Goal: Information Seeking & Learning: Learn about a topic

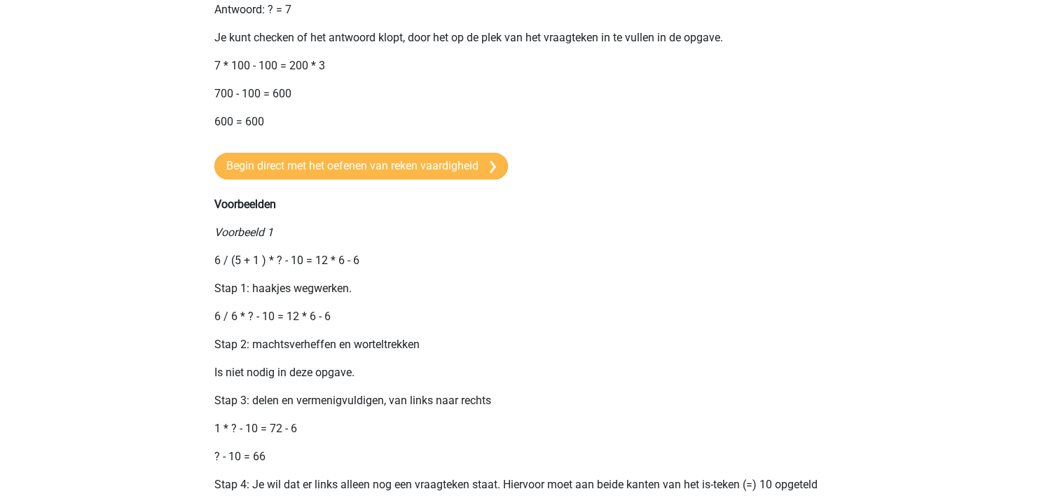
scroll to position [981, 0]
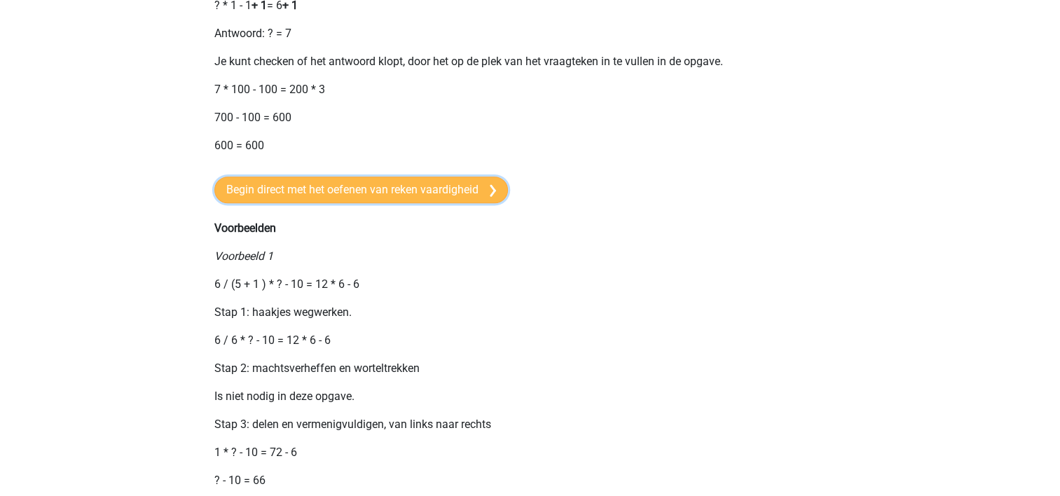
click at [428, 203] on link "Begin direct met het oefenen van reken vaardigheid" at bounding box center [361, 190] width 294 height 27
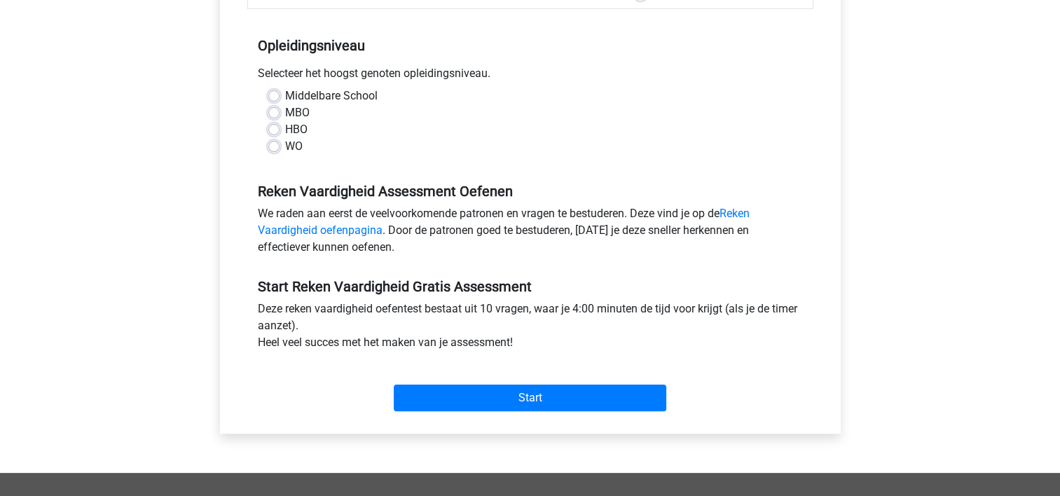
scroll to position [280, 0]
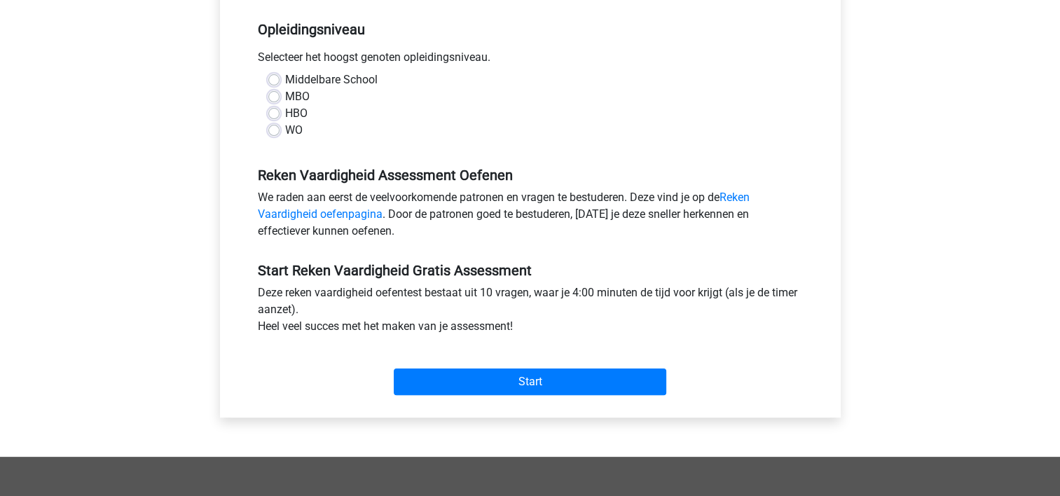
click at [285, 131] on label "WO" at bounding box center [294, 130] width 18 height 17
click at [277, 131] on input "WO" at bounding box center [273, 129] width 11 height 14
radio input "true"
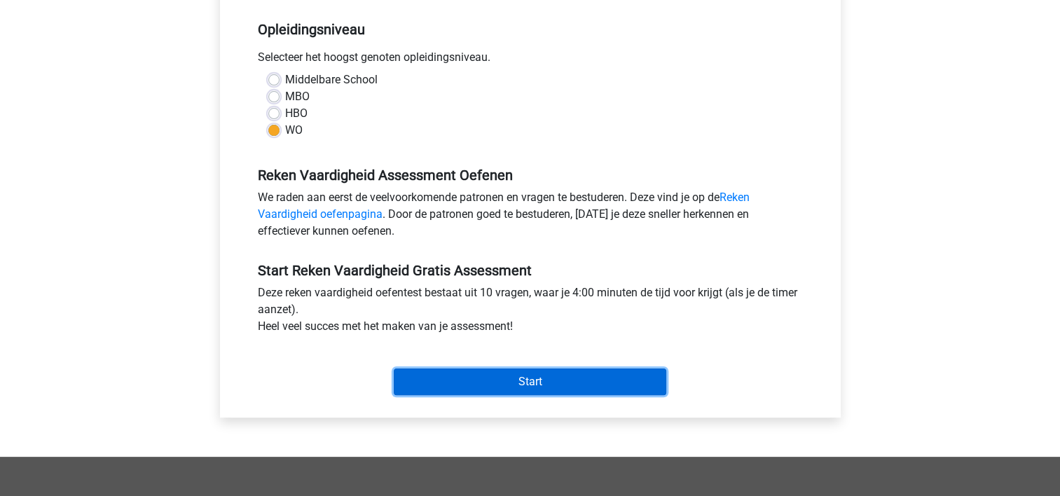
click at [488, 381] on input "Start" at bounding box center [530, 382] width 273 height 27
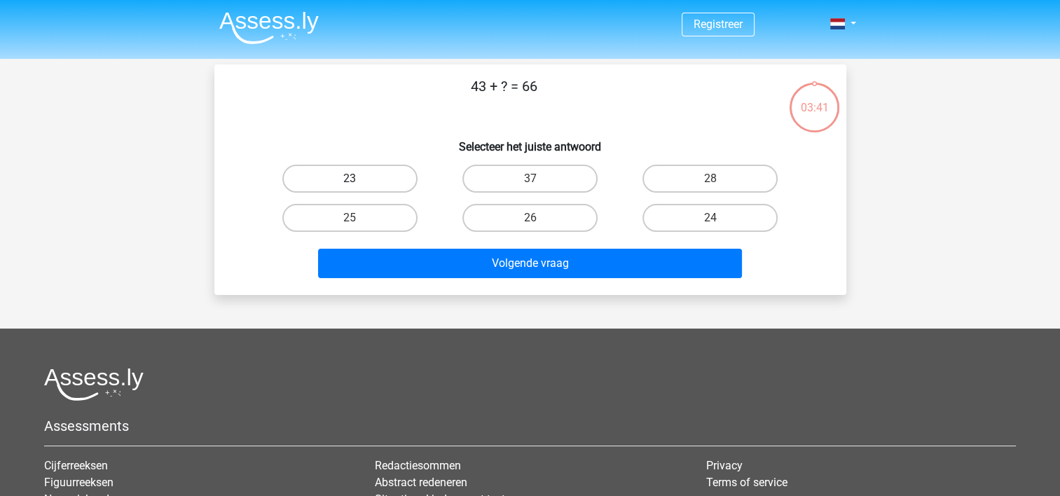
click at [404, 182] on label "23" at bounding box center [349, 179] width 135 height 28
click at [359, 182] on input "23" at bounding box center [354, 183] width 9 height 9
radio input "true"
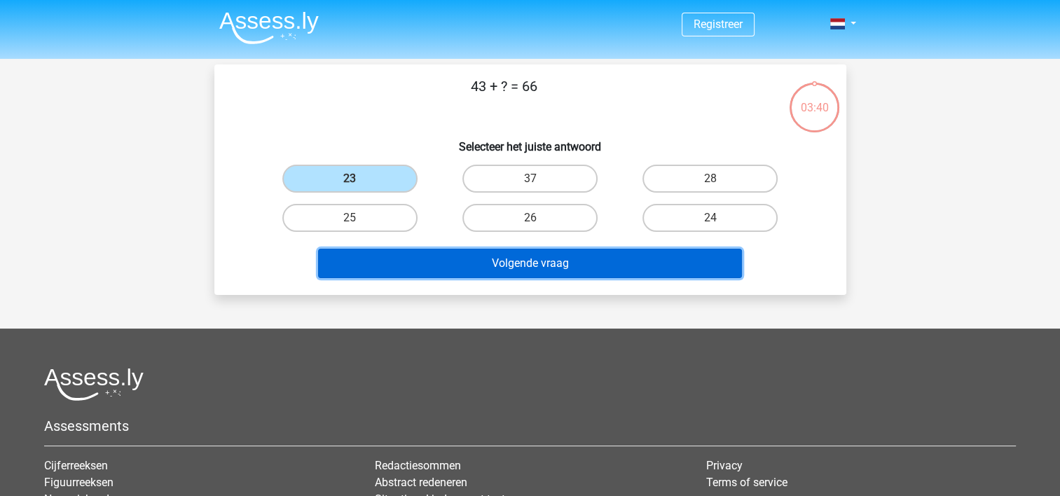
click at [479, 252] on button "Volgende vraag" at bounding box center [530, 263] width 424 height 29
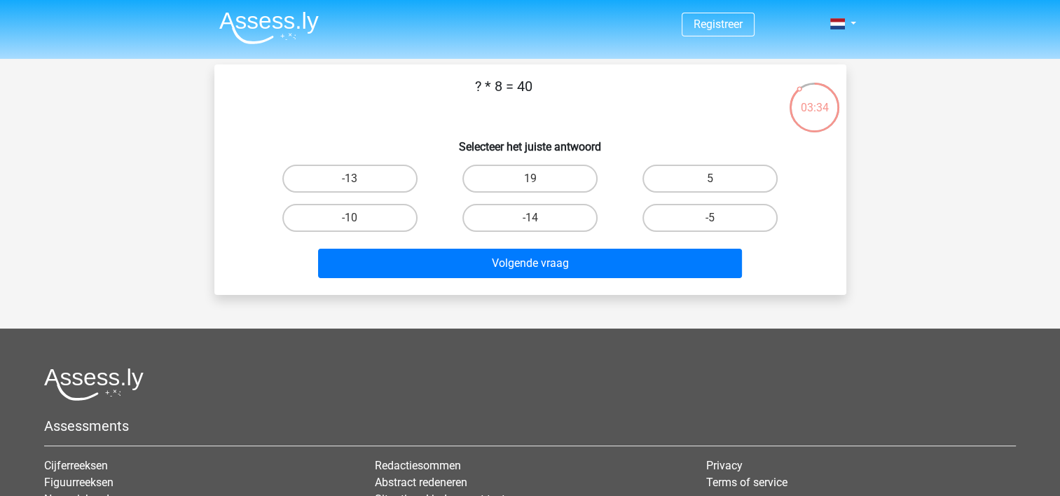
click at [723, 182] on label "5" at bounding box center [710, 179] width 135 height 28
click at [720, 182] on input "5" at bounding box center [715, 183] width 9 height 9
radio input "true"
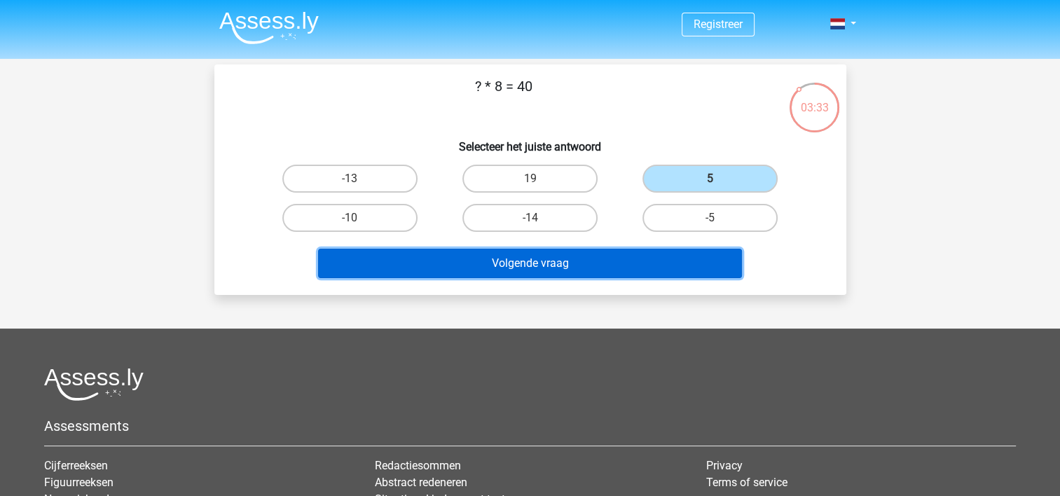
click at [599, 264] on button "Volgende vraag" at bounding box center [530, 263] width 424 height 29
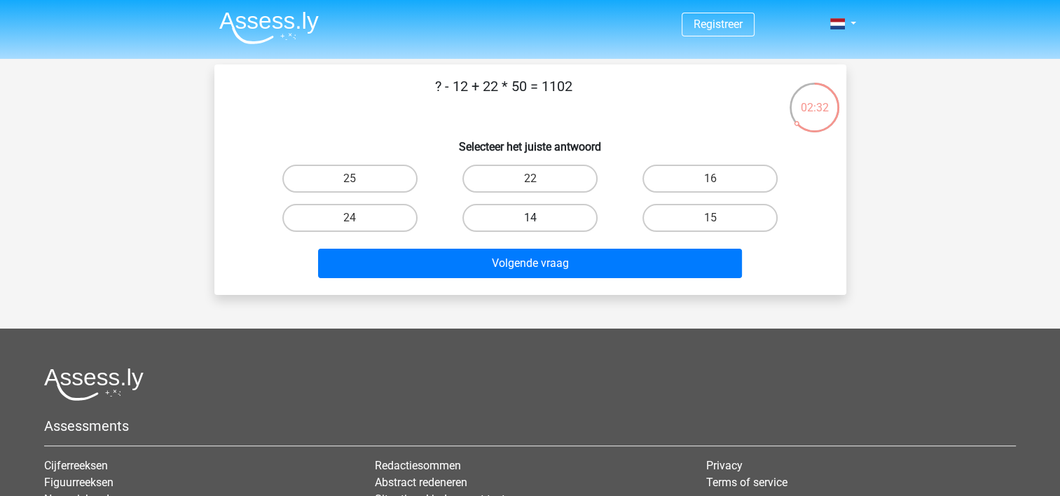
click at [510, 208] on label "14" at bounding box center [530, 218] width 135 height 28
click at [530, 218] on input "14" at bounding box center [534, 222] width 9 height 9
radio input "true"
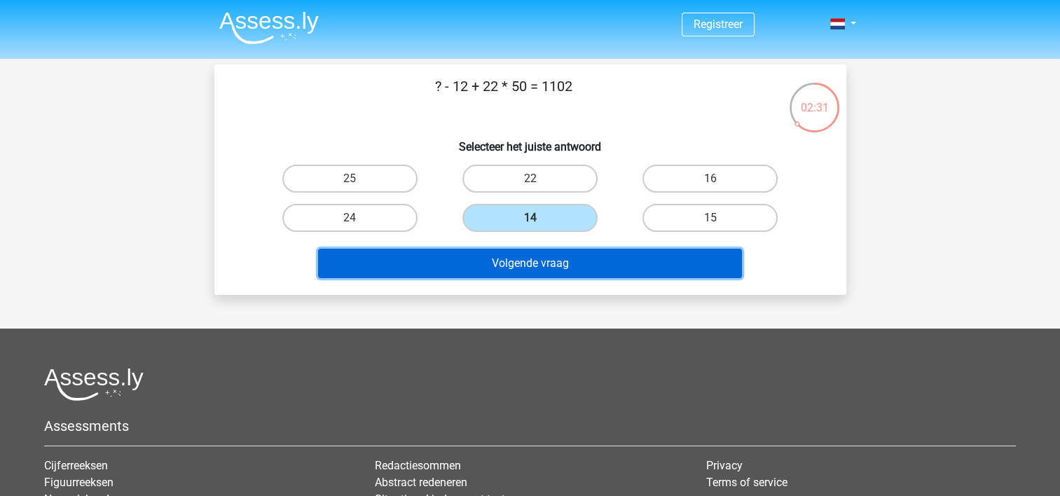
click at [558, 259] on button "Volgende vraag" at bounding box center [530, 263] width 424 height 29
click at [651, 260] on button "Volgende vraag" at bounding box center [530, 263] width 424 height 29
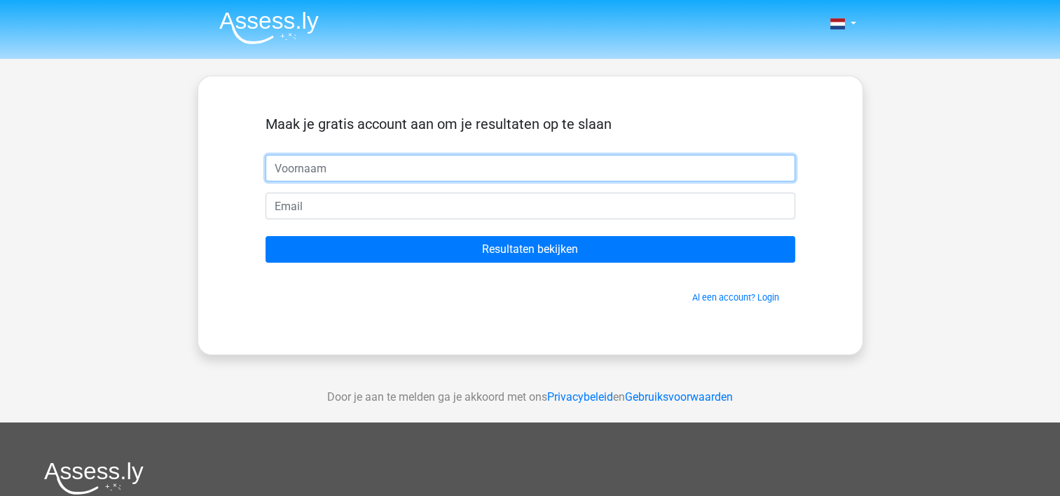
click at [339, 172] on input "text" at bounding box center [531, 168] width 530 height 27
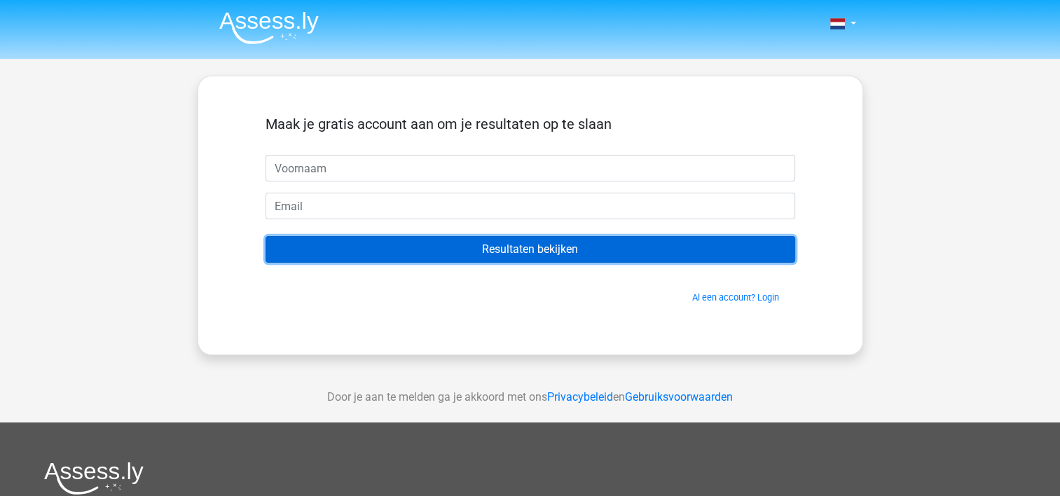
click at [439, 247] on input "Resultaten bekijken" at bounding box center [531, 249] width 530 height 27
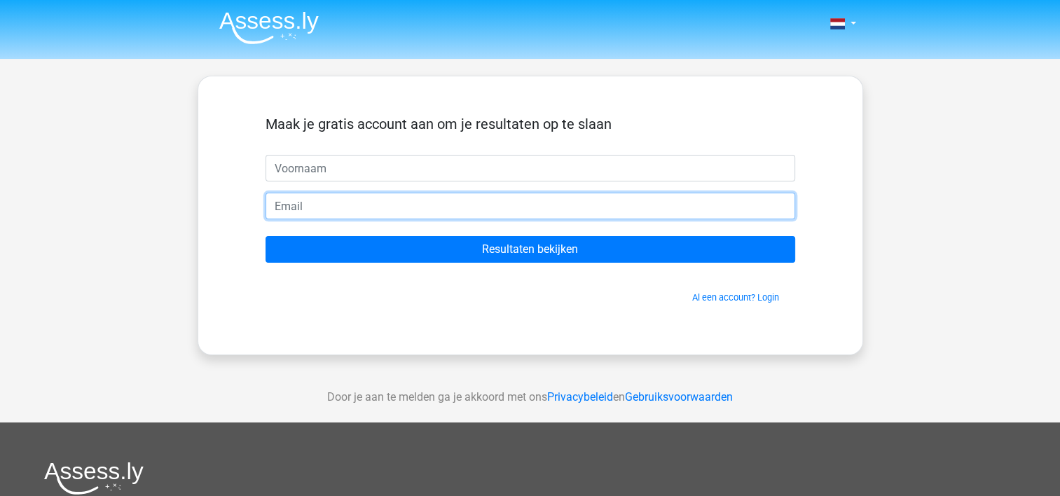
click at [525, 207] on input "email" at bounding box center [531, 206] width 530 height 27
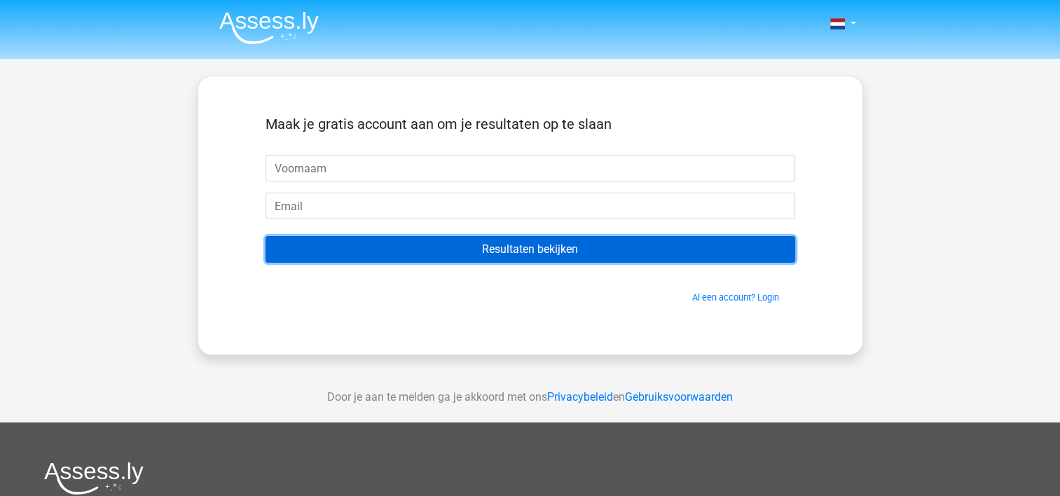
click at [529, 255] on input "Resultaten bekijken" at bounding box center [531, 249] width 530 height 27
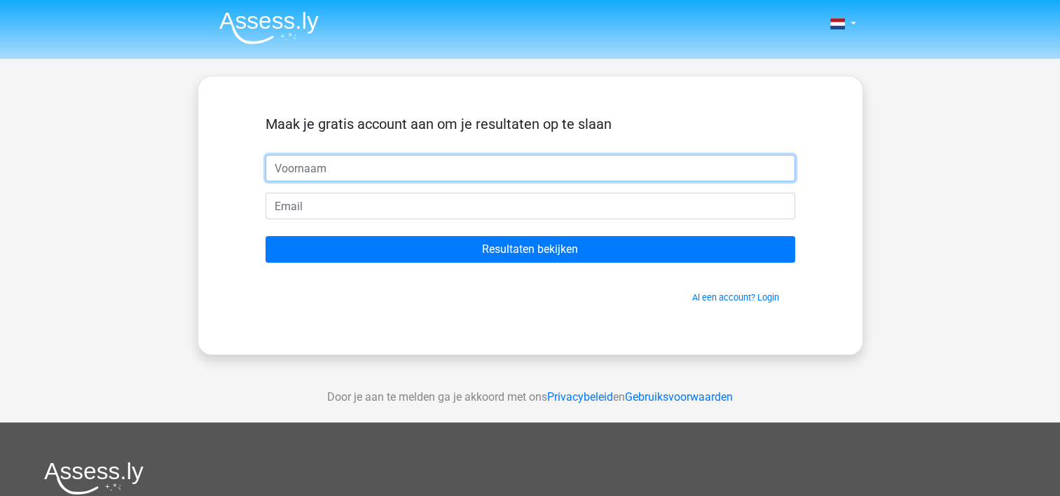
click at [486, 172] on input "text" at bounding box center [531, 168] width 530 height 27
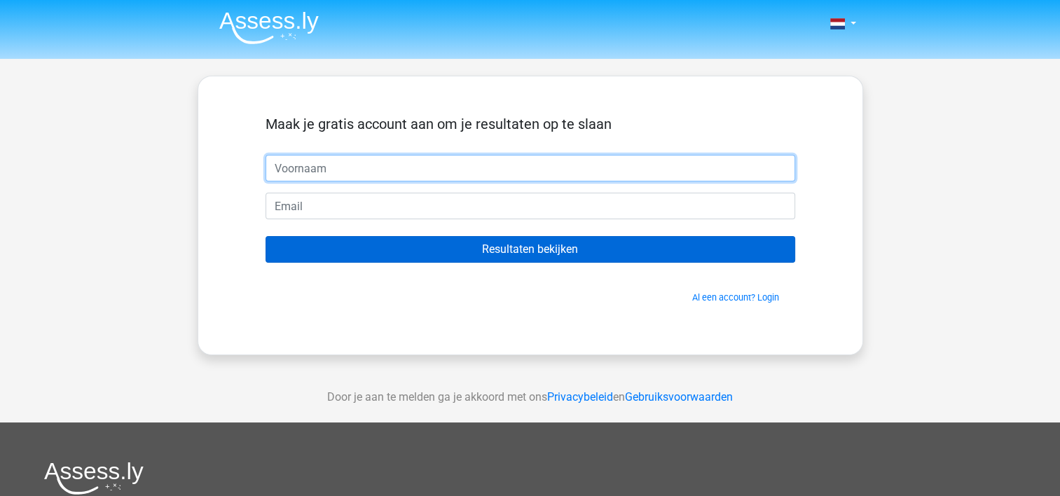
type input "shari"
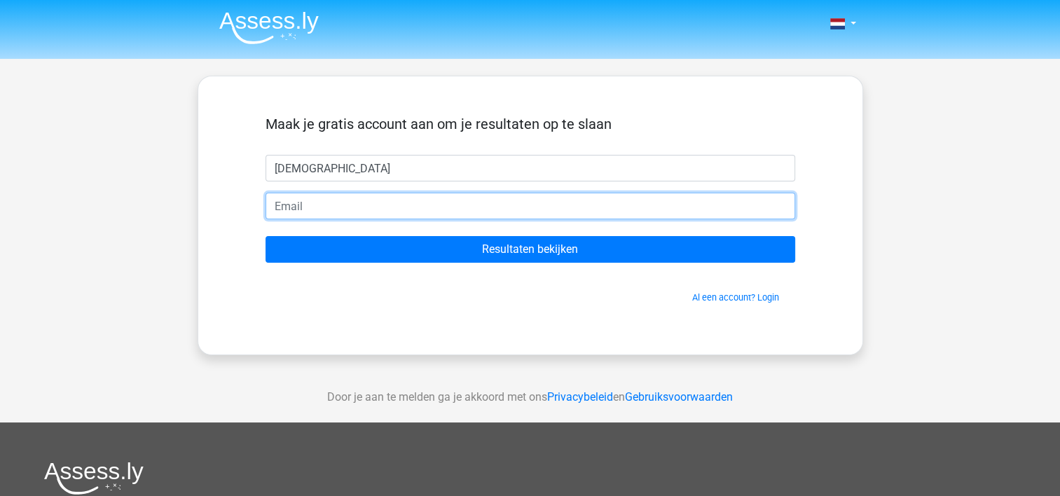
click at [371, 205] on input "email" at bounding box center [531, 206] width 530 height 27
type input "sharileonard@hotmail.com"
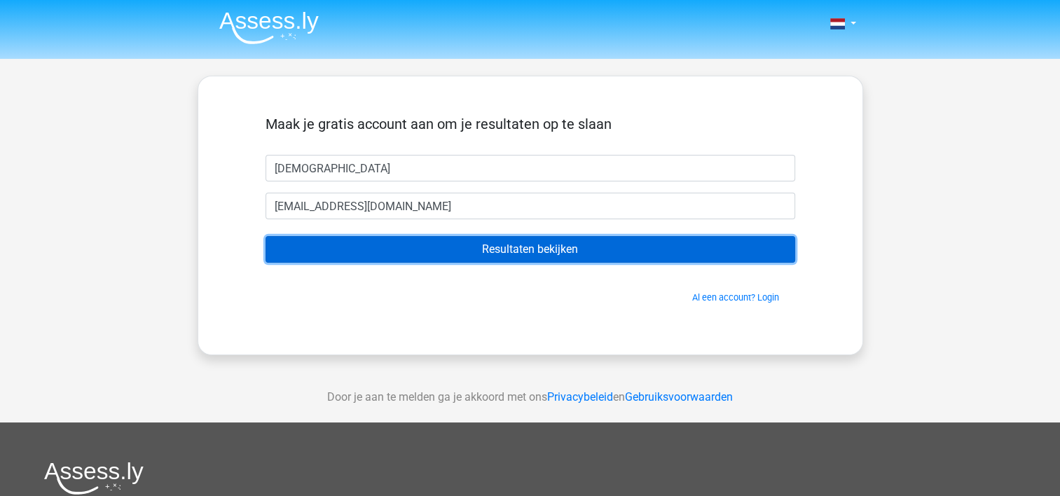
click at [381, 255] on input "Resultaten bekijken" at bounding box center [531, 249] width 530 height 27
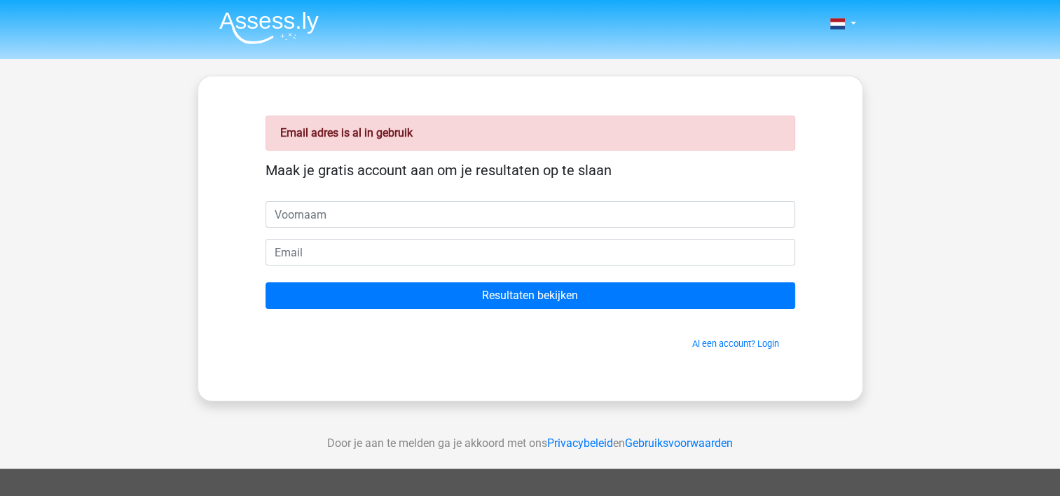
click at [708, 337] on span "Al een account? Login" at bounding box center [530, 343] width 519 height 13
click at [711, 342] on link "Al een account? Login" at bounding box center [735, 344] width 87 height 11
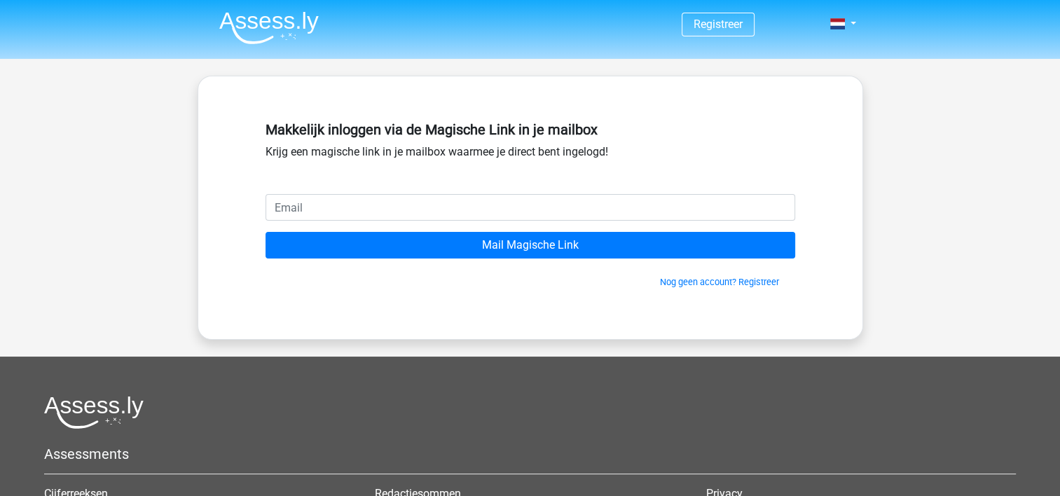
click at [454, 219] on input "email" at bounding box center [531, 207] width 530 height 27
type input "[EMAIL_ADDRESS][DOMAIN_NAME]"
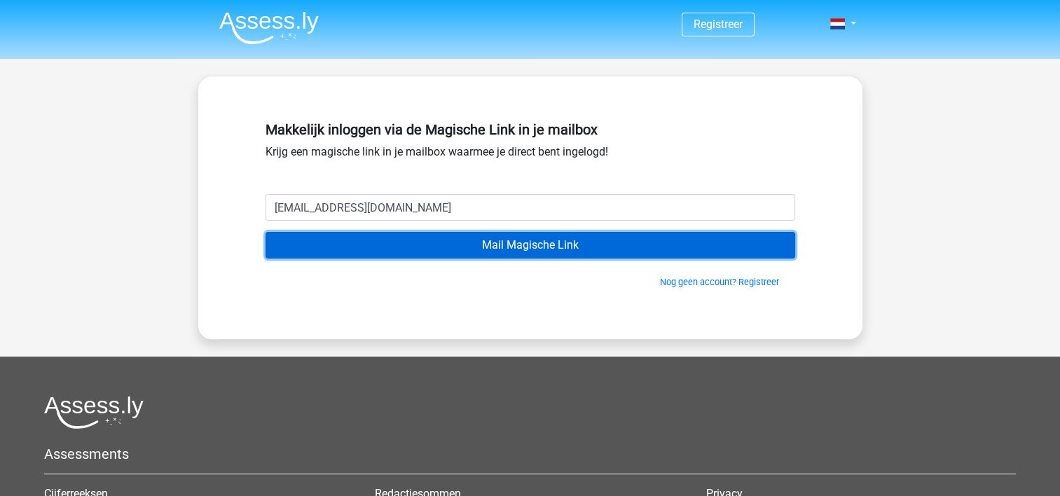
click at [465, 251] on input "Mail Magische Link" at bounding box center [531, 245] width 530 height 27
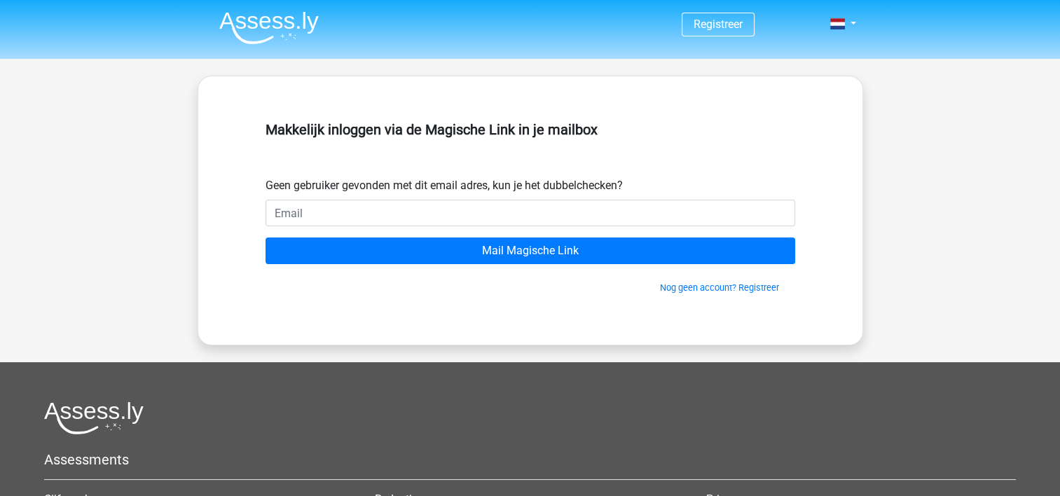
click at [446, 217] on input "email" at bounding box center [531, 213] width 530 height 27
type input "[EMAIL_ADDRESS][DOMAIN_NAME]"
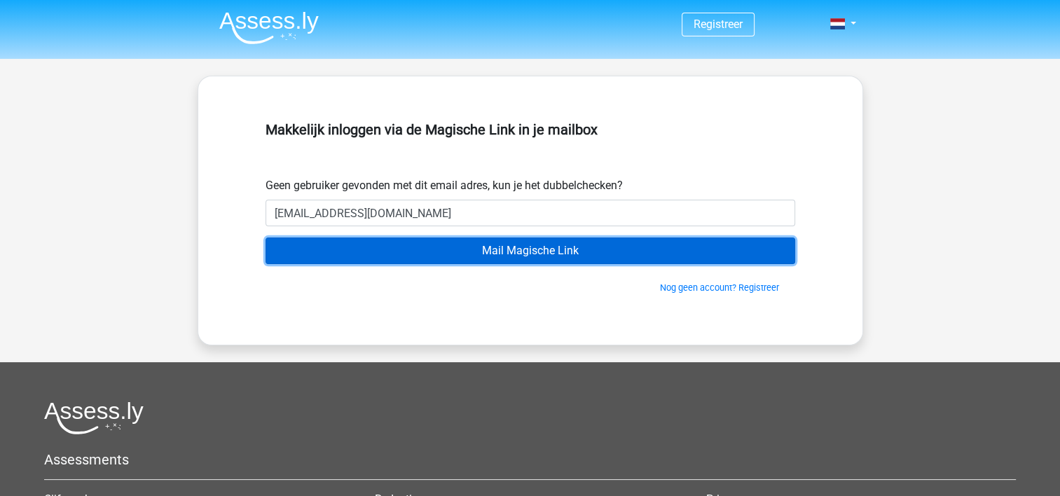
click at [462, 258] on input "Mail Magische Link" at bounding box center [531, 251] width 530 height 27
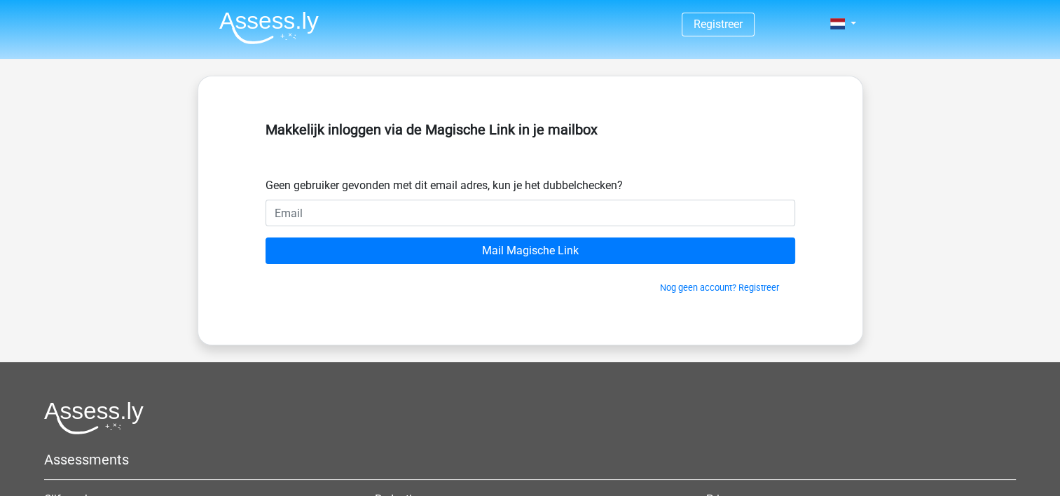
click at [441, 205] on input "email" at bounding box center [531, 213] width 530 height 27
click at [458, 202] on input "sharile" at bounding box center [531, 213] width 530 height 27
click at [266, 238] on input "Mail Magische Link" at bounding box center [531, 251] width 530 height 27
click at [549, 167] on div "Makkelijk inloggen via de Magische Link in je mailbox" at bounding box center [531, 147] width 530 height 62
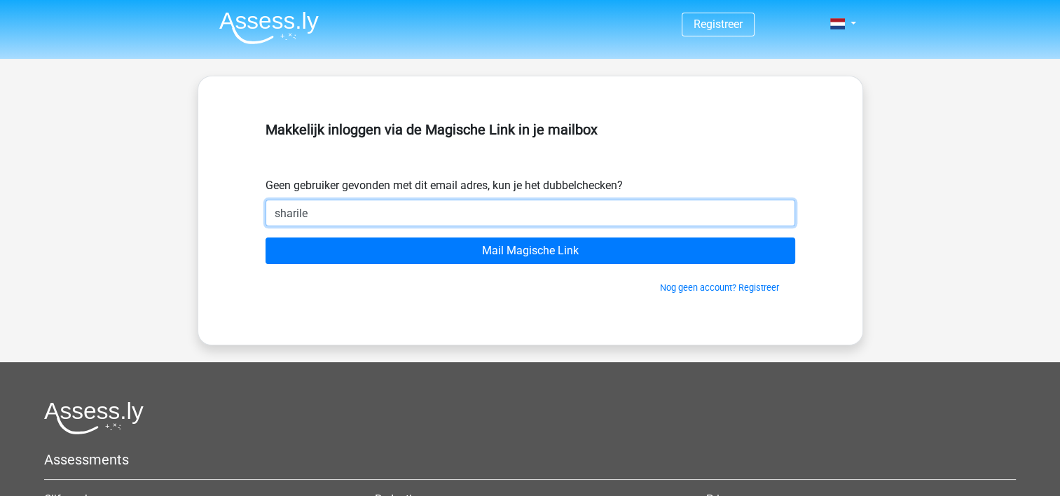
drag, startPoint x: 397, startPoint y: 215, endPoint x: 407, endPoint y: 207, distance: 13.5
click at [397, 215] on input "sharile" at bounding box center [531, 213] width 530 height 27
type input "sharileonard@hotmail.com"
click at [266, 238] on input "Mail Magische Link" at bounding box center [531, 251] width 530 height 27
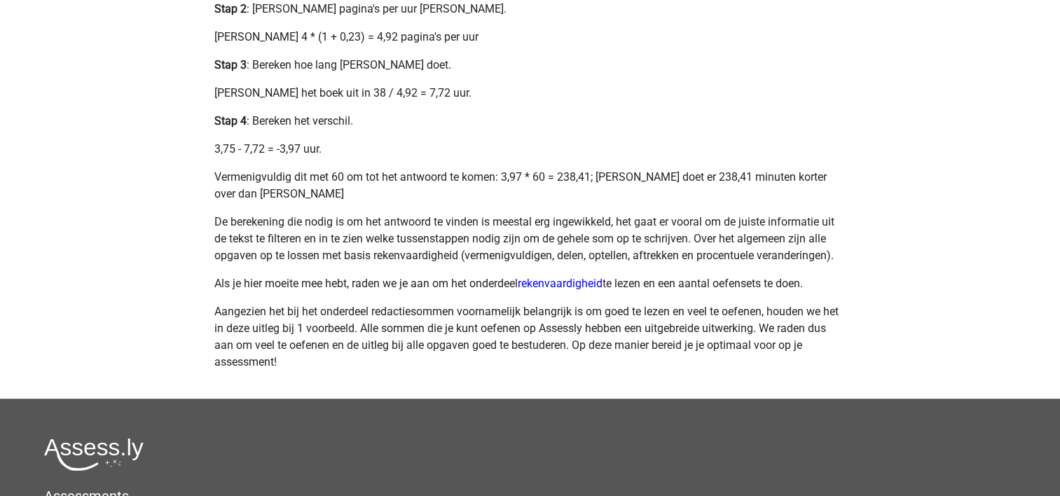
scroll to position [701, 0]
